Goal: Task Accomplishment & Management: Manage account settings

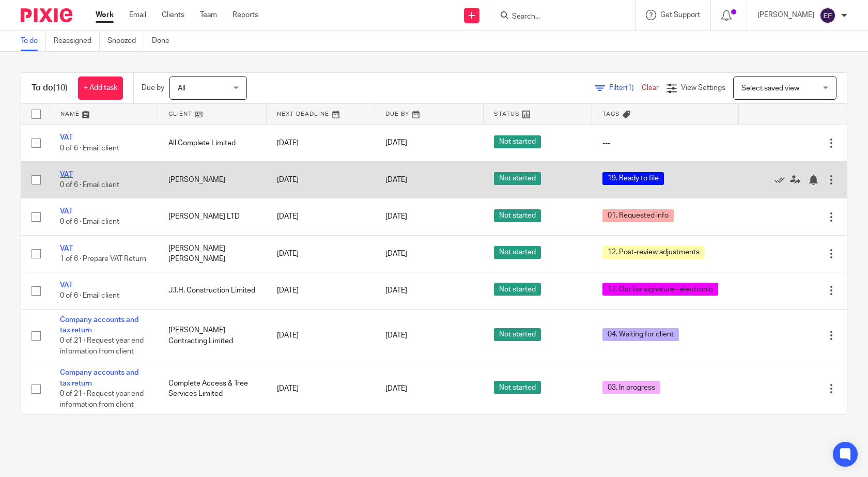
click at [71, 174] on link "VAT" at bounding box center [66, 174] width 13 height 7
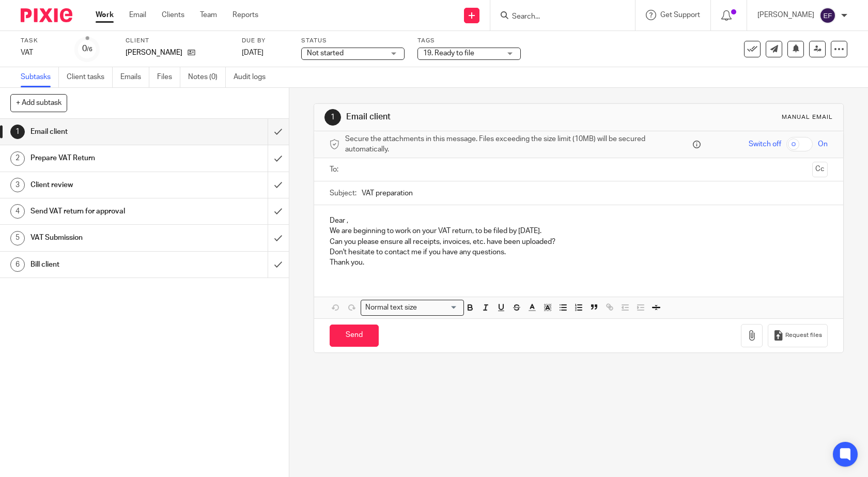
click at [481, 58] on span "19. Ready to file" at bounding box center [461, 53] width 77 height 11
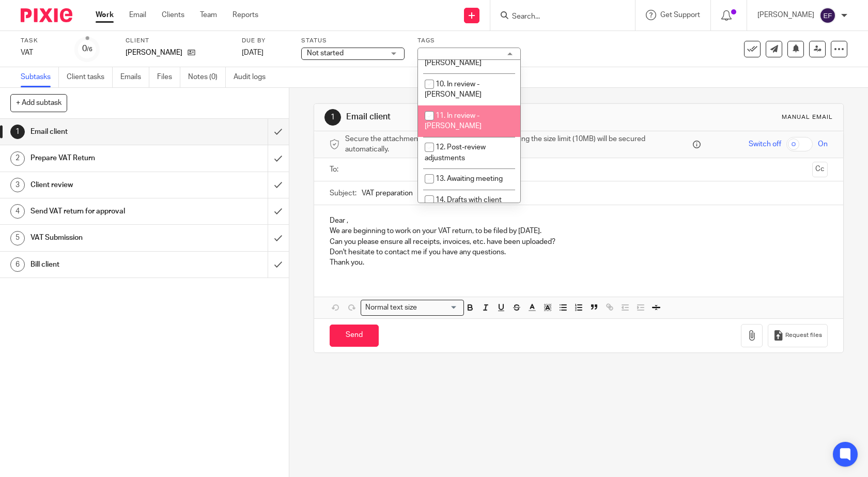
scroll to position [361, 0]
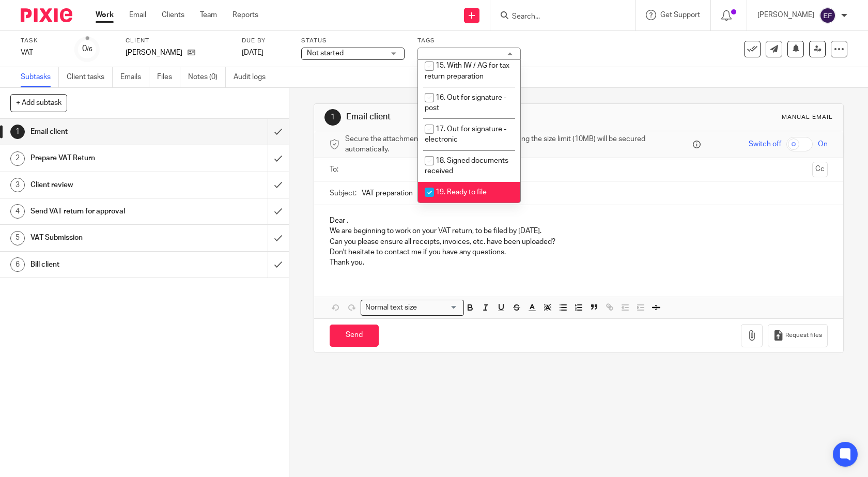
click at [470, 188] on span "19. Ready to file" at bounding box center [460, 191] width 51 height 7
checkbox input "false"
click at [473, 210] on span "20. Ready to Bill" at bounding box center [460, 213] width 51 height 7
checkbox input "true"
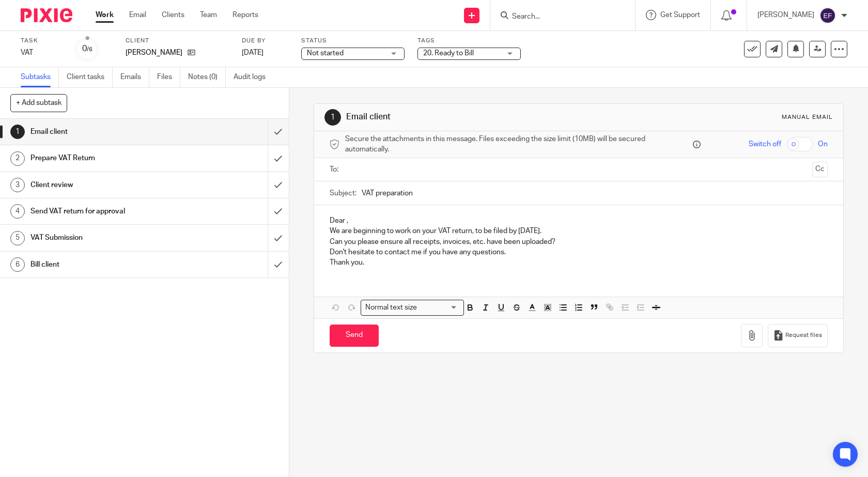
click at [104, 7] on div "Work Email Clients Team Reports Work Email Clients Team Reports Settings" at bounding box center [179, 15] width 188 height 30
click at [107, 18] on link "Work" at bounding box center [105, 15] width 18 height 10
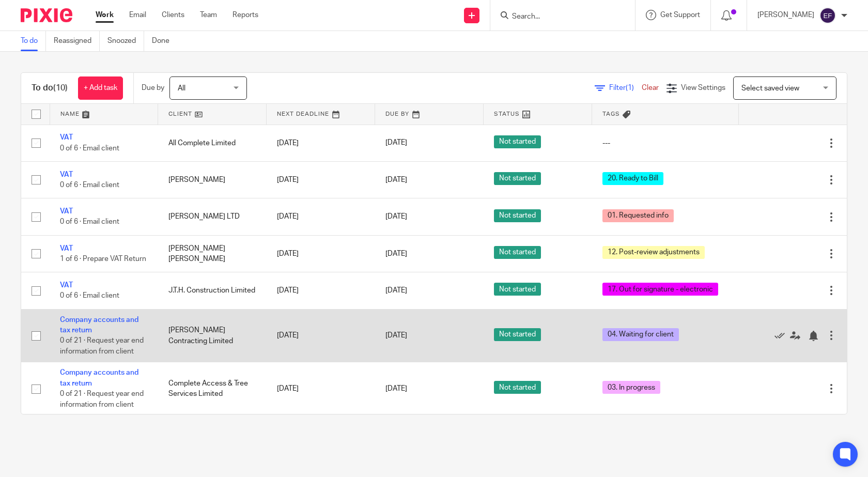
scroll to position [103, 0]
